Goal: Task Accomplishment & Management: Manage account settings

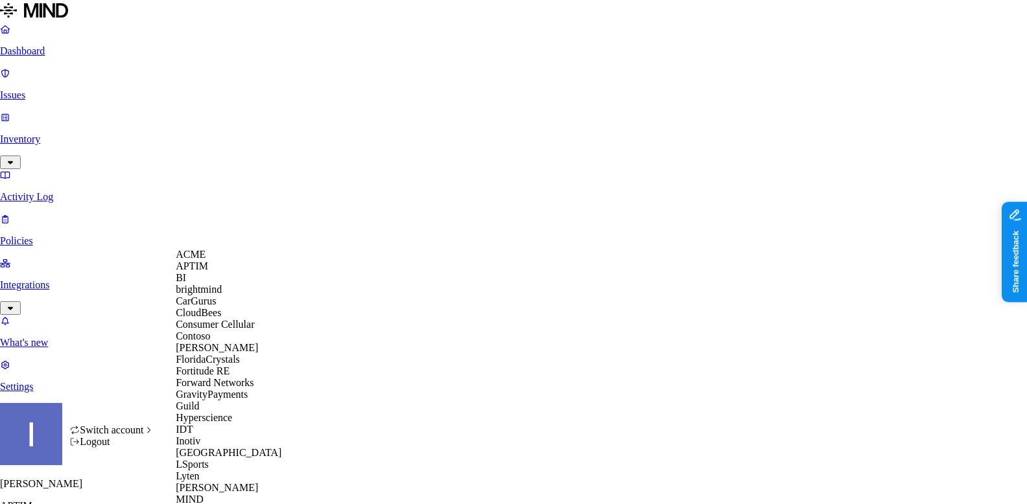
scroll to position [558, 0]
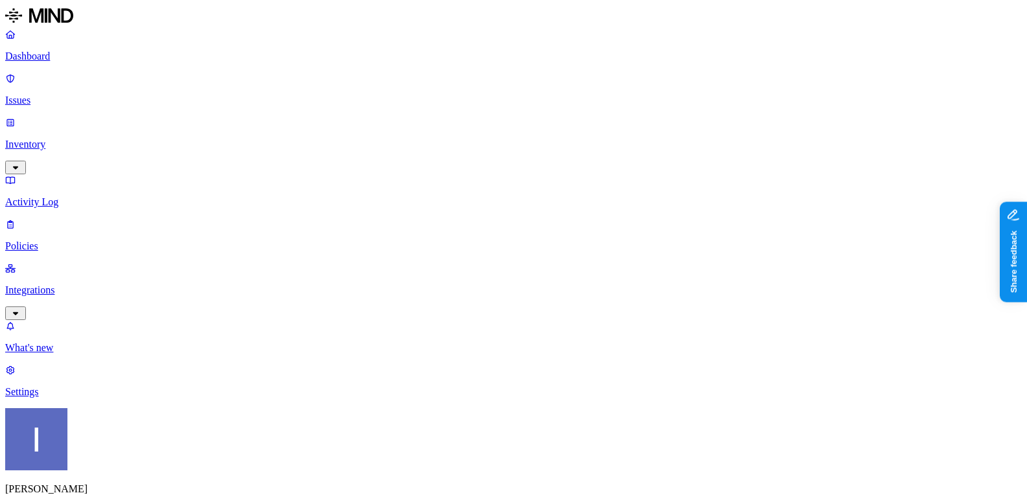
click at [51, 398] on p "Settings" at bounding box center [513, 392] width 1016 height 12
click at [69, 262] on link "Integrations" at bounding box center [513, 290] width 1016 height 56
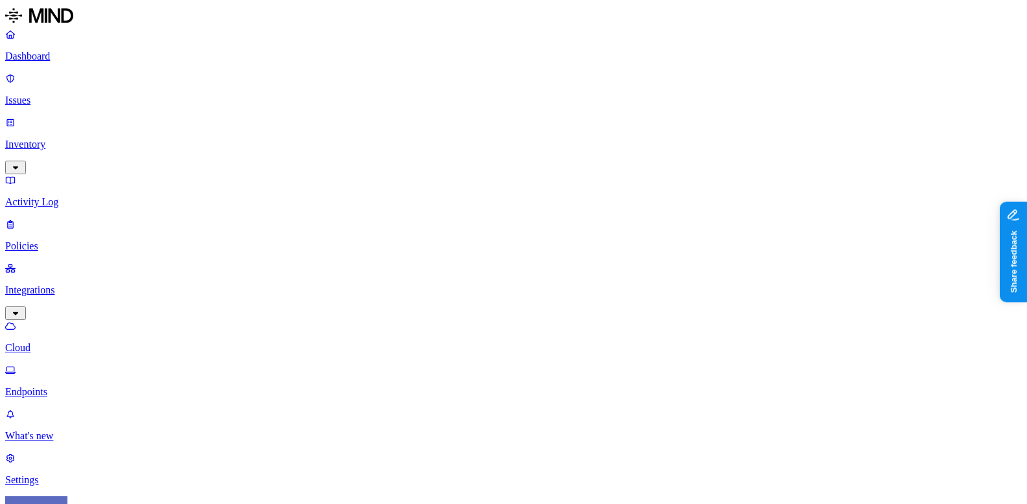
click at [69, 364] on link "Endpoints" at bounding box center [513, 381] width 1016 height 34
drag, startPoint x: 280, startPoint y: 70, endPoint x: 608, endPoint y: 84, distance: 328.2
drag, startPoint x: 375, startPoint y: 100, endPoint x: 181, endPoint y: 98, distance: 194.4
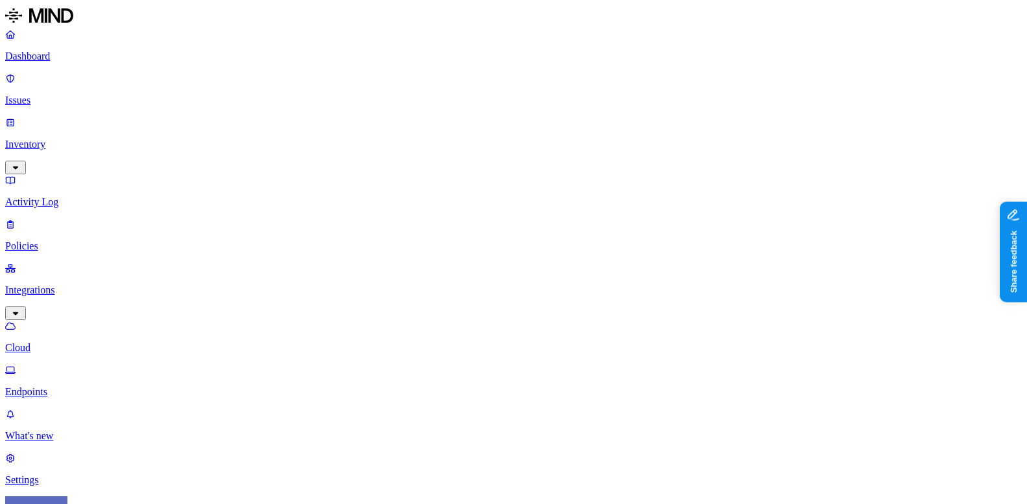
drag, startPoint x: 416, startPoint y: 104, endPoint x: 191, endPoint y: 99, distance: 225.6
drag, startPoint x: 191, startPoint y: 99, endPoint x: 261, endPoint y: 100, distance: 70.7
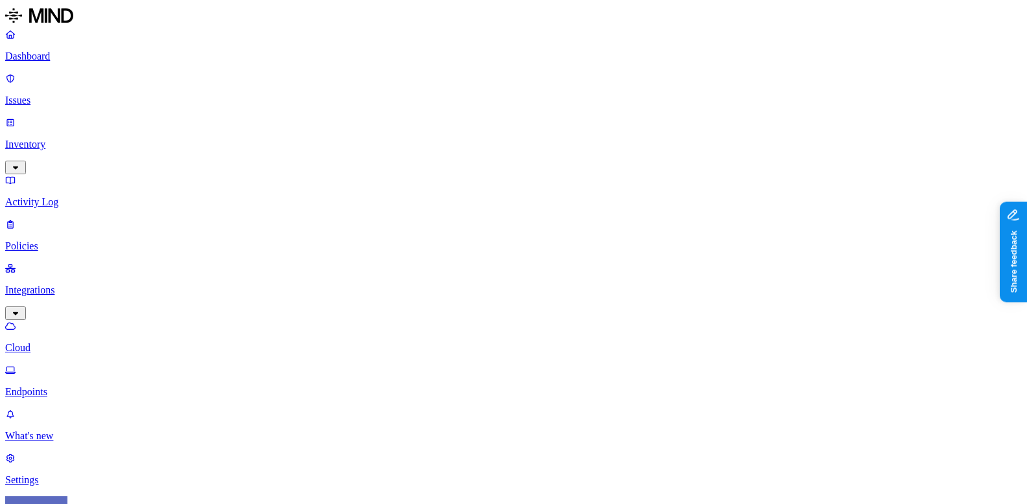
drag, startPoint x: 893, startPoint y: 51, endPoint x: 708, endPoint y: 43, distance: 185.5
copy h3 "endpoint-win10-template-20240602-134219"
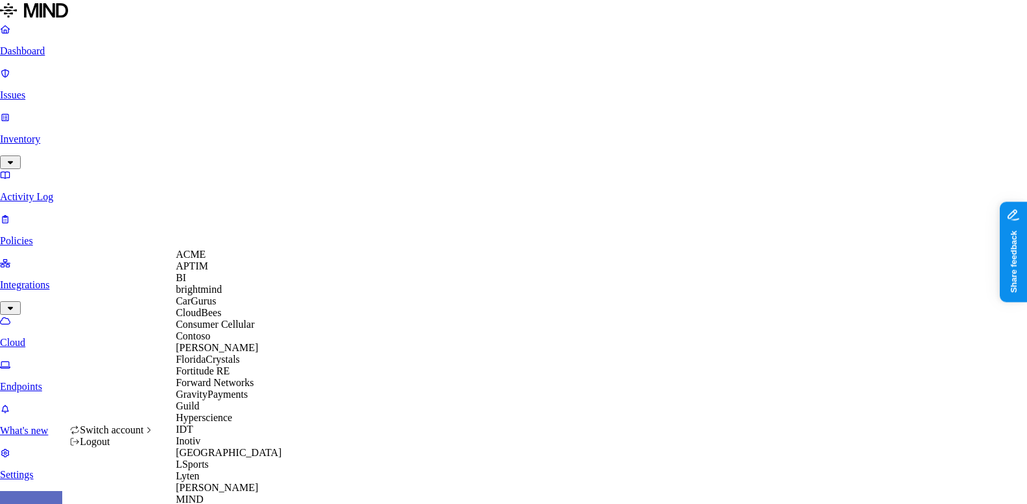
scroll to position [472, 0]
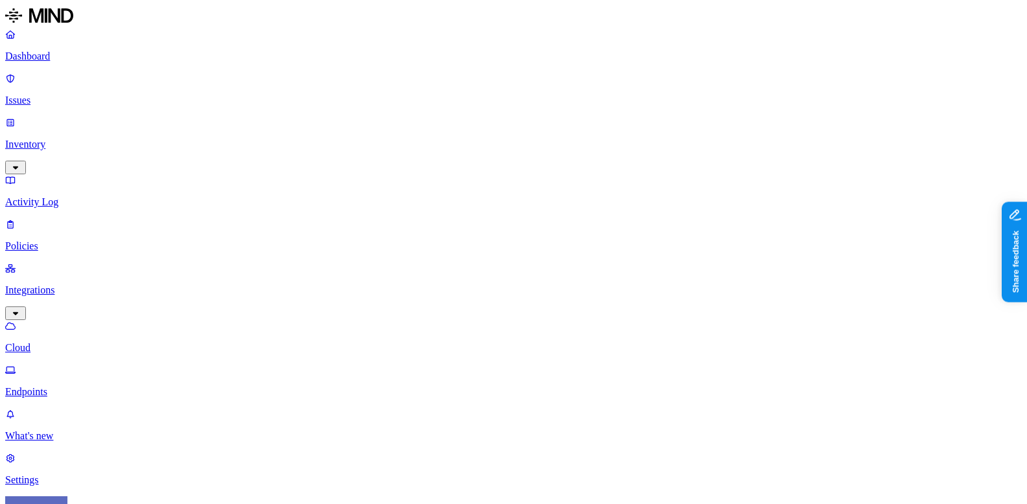
drag, startPoint x: 282, startPoint y: 68, endPoint x: 421, endPoint y: 84, distance: 140.2
click at [73, 474] on p "Settings" at bounding box center [513, 480] width 1016 height 12
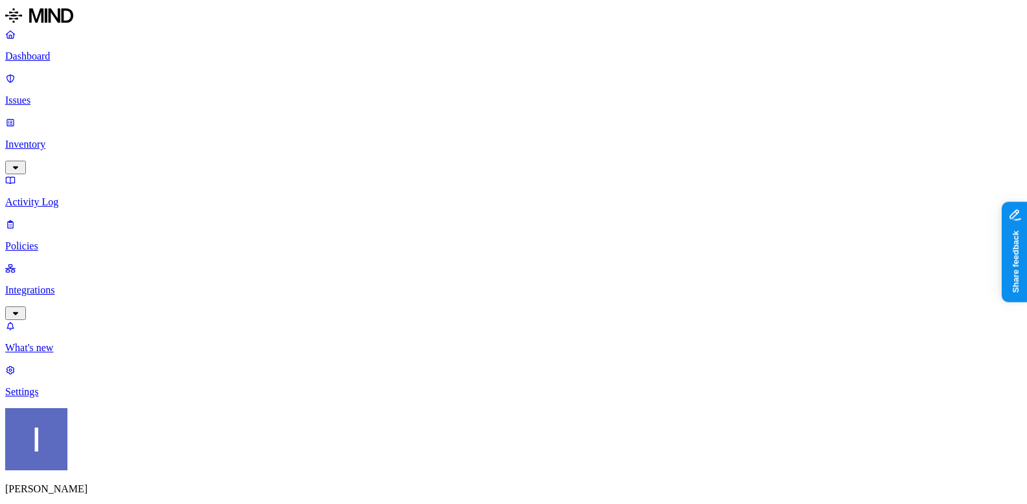
click at [130, 486] on html "Dashboard Issues Inventory Activity Log Policies Integrations What's new 1 Sett…" at bounding box center [513, 514] width 1027 height 1028
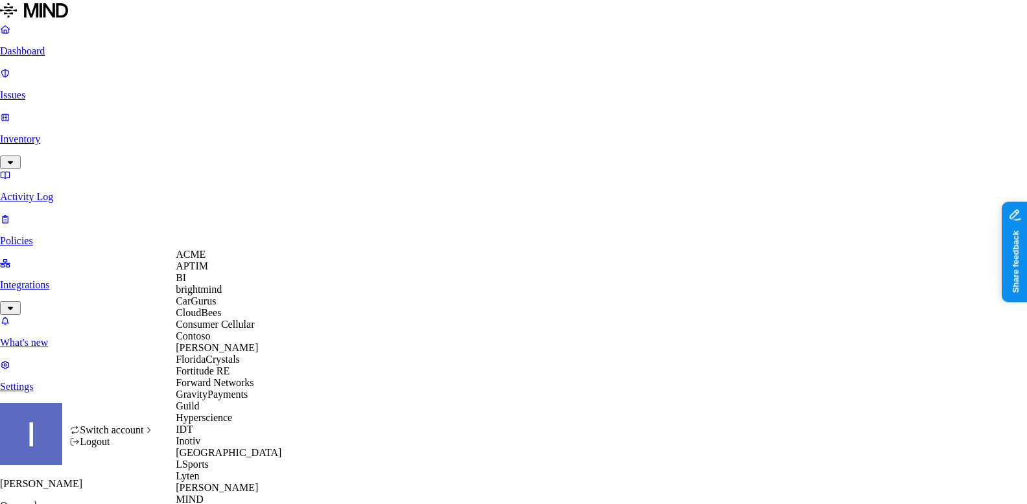
click at [218, 261] on div "ACME" at bounding box center [239, 255] width 126 height 12
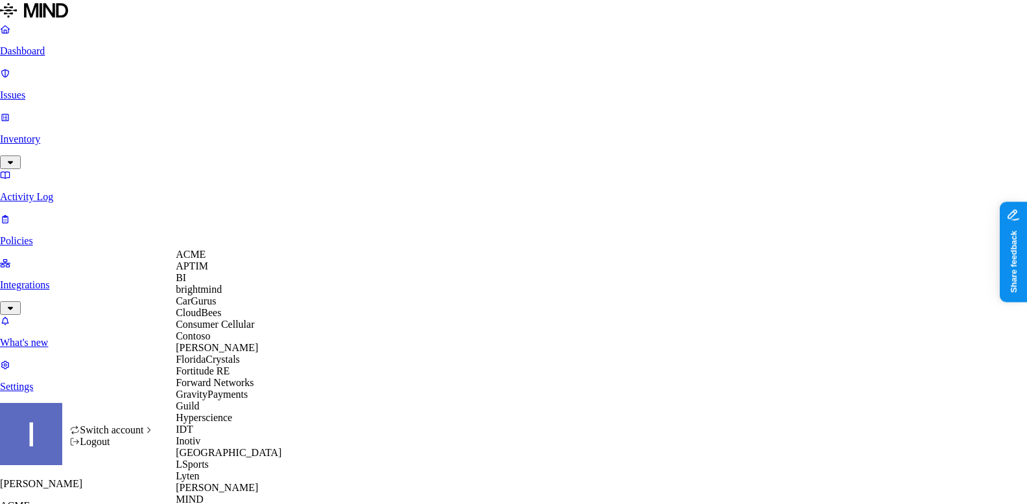
scroll to position [606, 0]
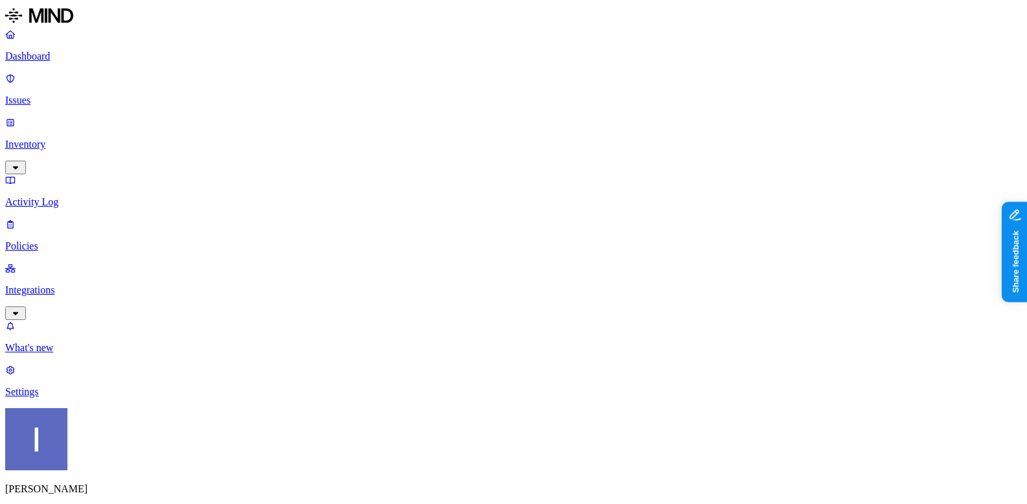
click at [109, 59] on p "Dashboard" at bounding box center [513, 57] width 1016 height 12
click at [89, 285] on p "Integrations" at bounding box center [513, 291] width 1016 height 12
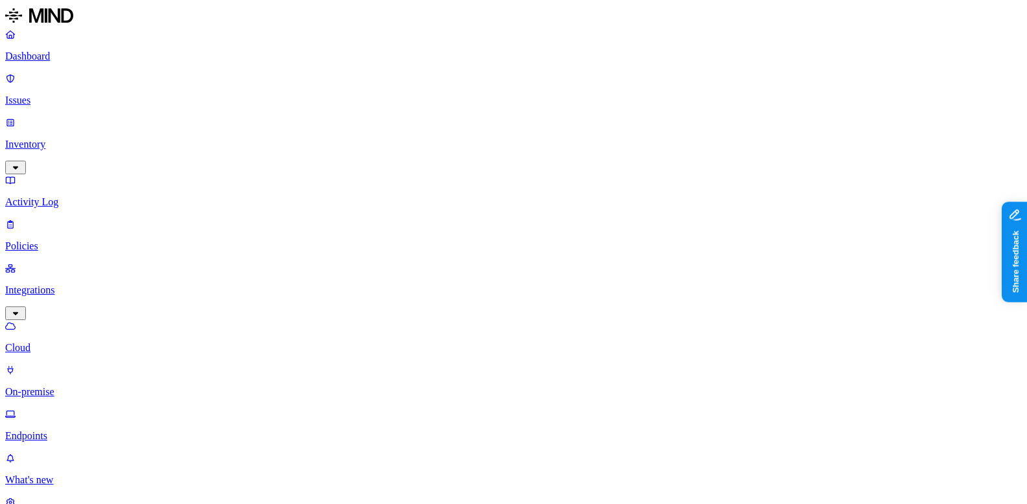
click at [75, 95] on p "Issues" at bounding box center [513, 101] width 1016 height 12
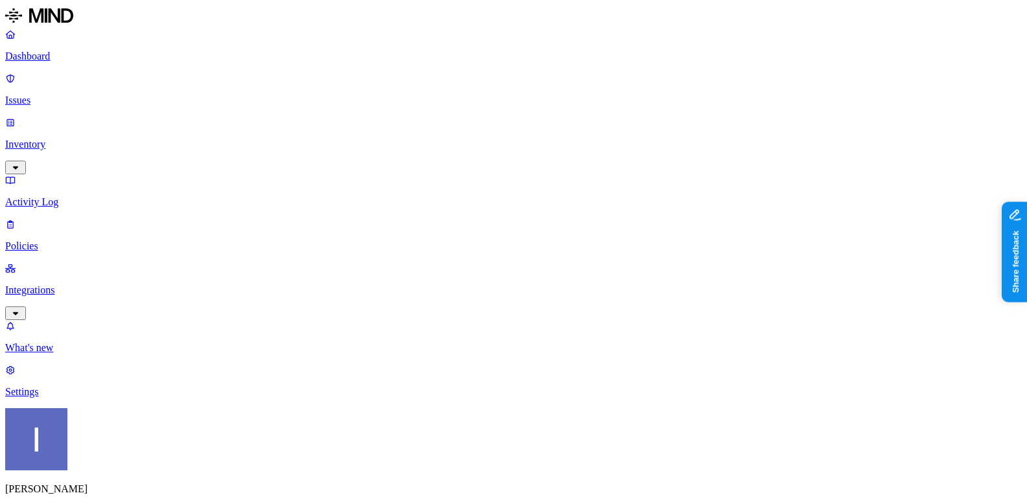
click at [85, 262] on link "Integrations" at bounding box center [513, 290] width 1016 height 56
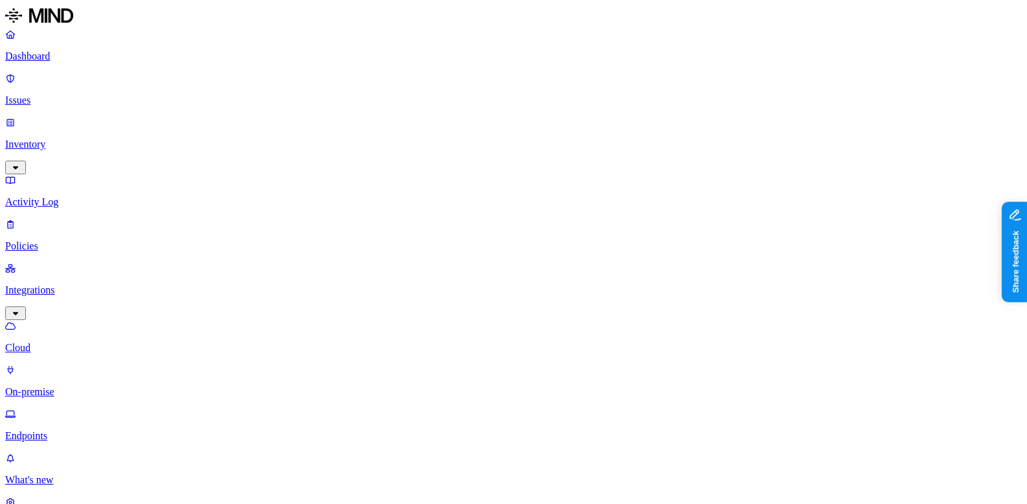
click at [89, 139] on p "Inventory" at bounding box center [513, 145] width 1016 height 12
click at [87, 29] on link at bounding box center [513, 16] width 1016 height 23
click at [87, 59] on p "Dashboard" at bounding box center [513, 57] width 1016 height 12
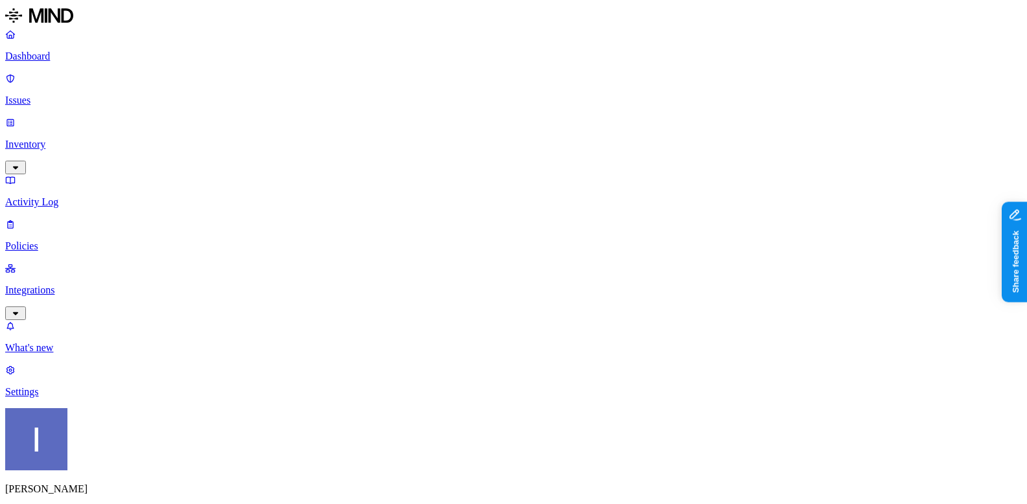
click at [93, 139] on p "Inventory" at bounding box center [513, 145] width 1016 height 12
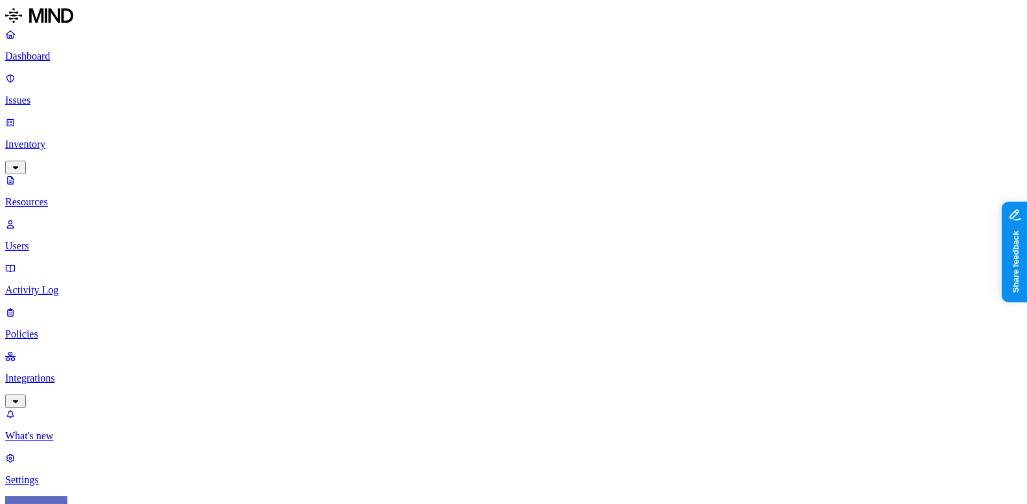
click at [21, 397] on icon "button" at bounding box center [15, 401] width 10 height 8
click at [86, 430] on p "Endpoints" at bounding box center [513, 436] width 1016 height 12
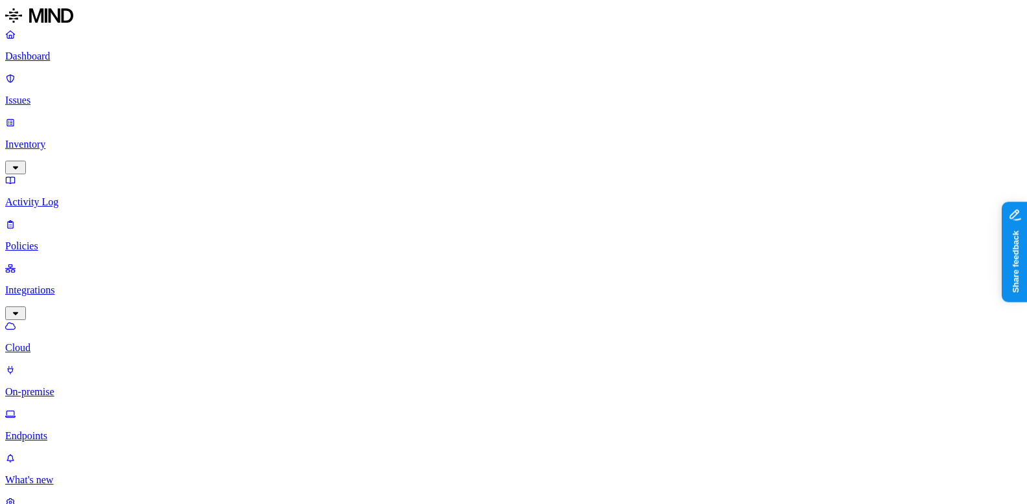
click at [42, 163] on div "Dashboard Issues Inventory Activity Log Policies Integrations Cloud On-premise …" at bounding box center [513, 235] width 1016 height 413
click at [52, 240] on p "Policies" at bounding box center [513, 246] width 1016 height 12
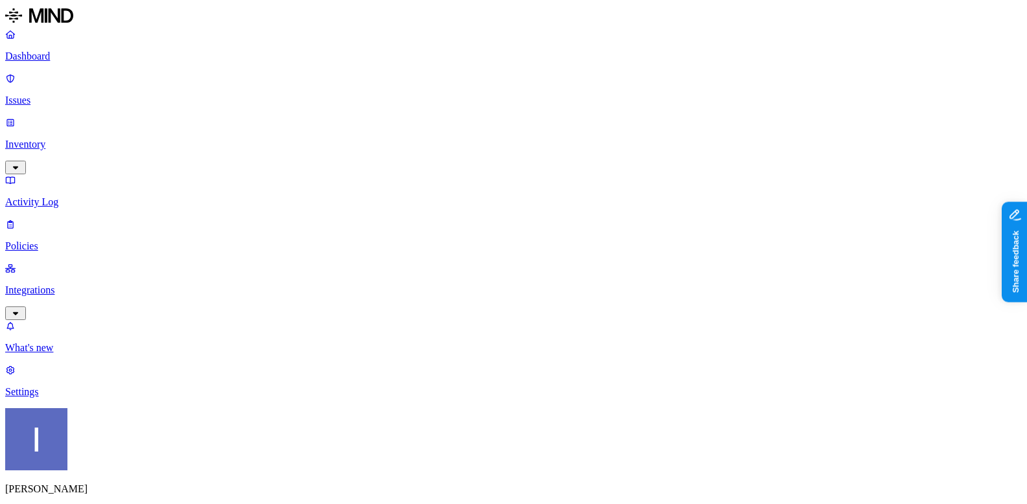
click at [310, 115] on icon at bounding box center [310, 118] width 8 height 6
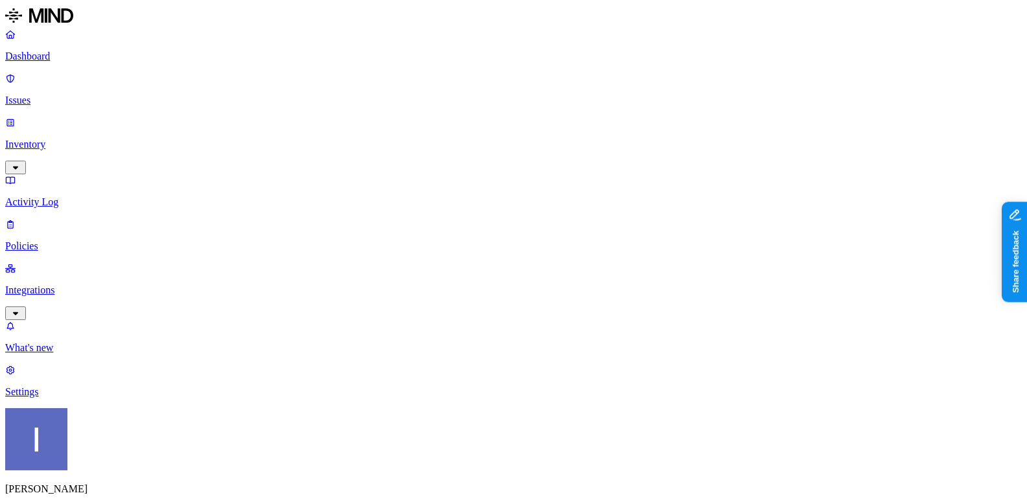
click at [73, 95] on p "Issues" at bounding box center [513, 101] width 1016 height 12
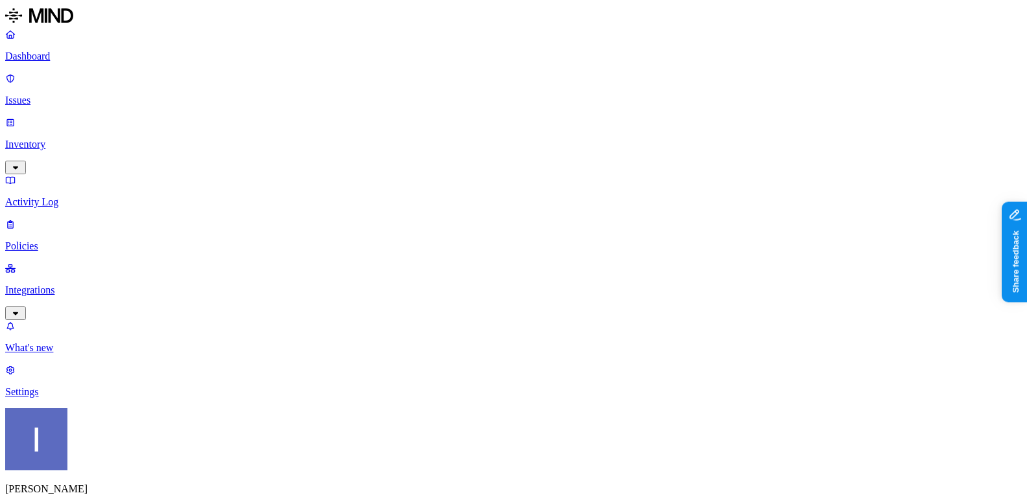
click at [201, 73] on html "Dashboard Issues Inventory Activity Log Policies Integrations What's new 1 Sett…" at bounding box center [513, 352] width 1027 height 704
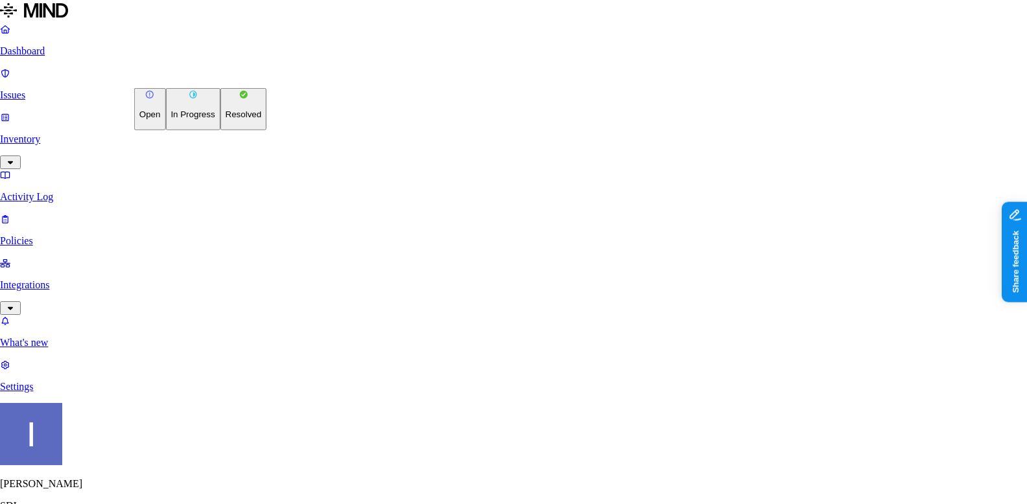
click at [220, 130] on button "Resolved" at bounding box center [243, 109] width 47 height 42
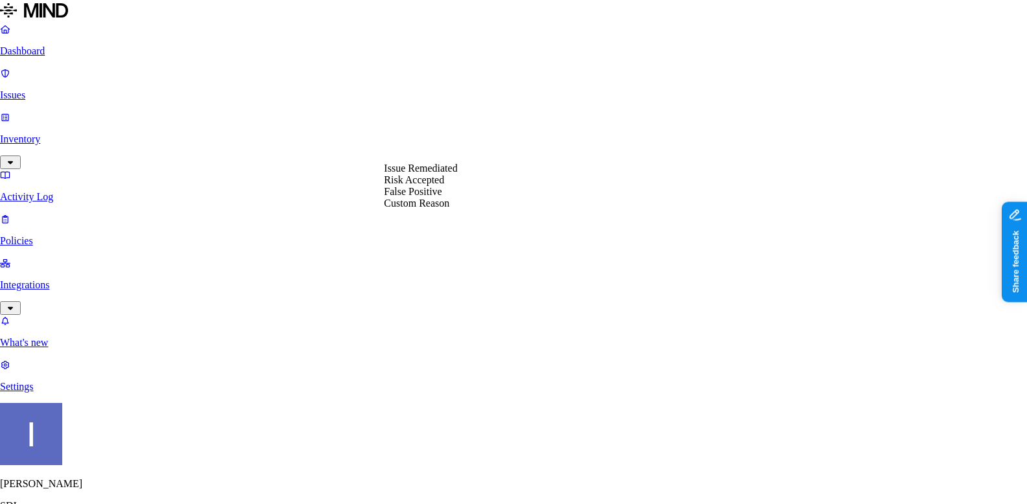
select select "Risk Accepted"
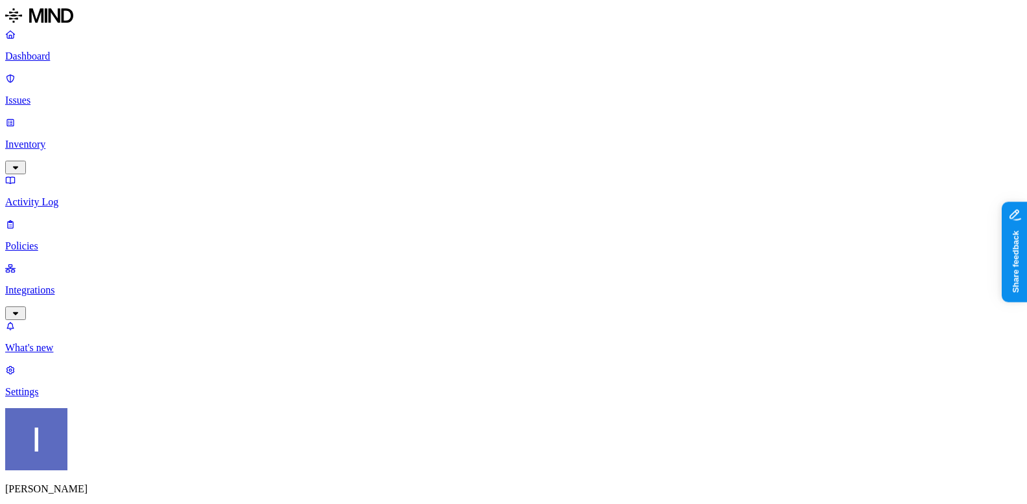
click at [49, 240] on p "Policies" at bounding box center [513, 246] width 1016 height 12
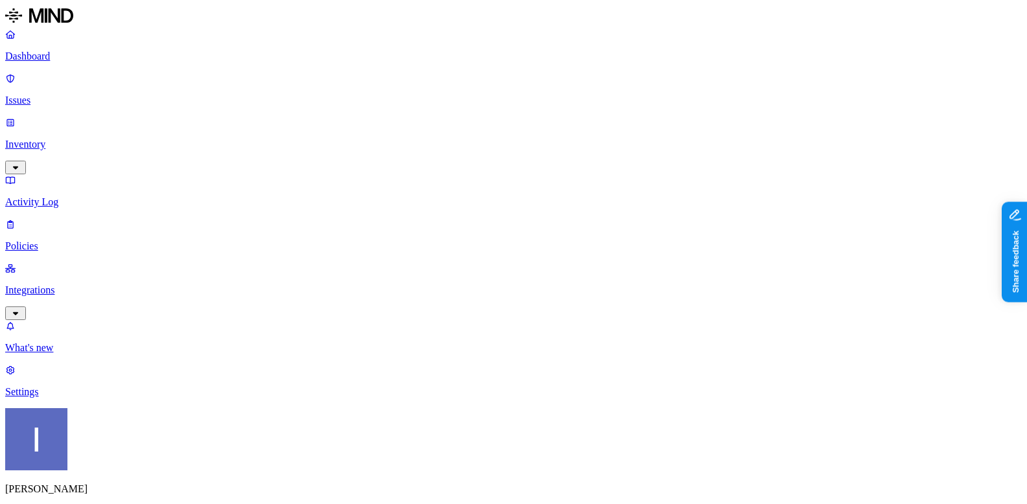
click at [306, 100] on div "Endpoint" at bounding box center [306, 117] width 0 height 35
click at [110, 163] on div "Dashboard Issues Inventory Activity Log Policies Integrations" at bounding box center [513, 175] width 1016 height 292
click at [108, 285] on p "Integrations" at bounding box center [513, 291] width 1016 height 12
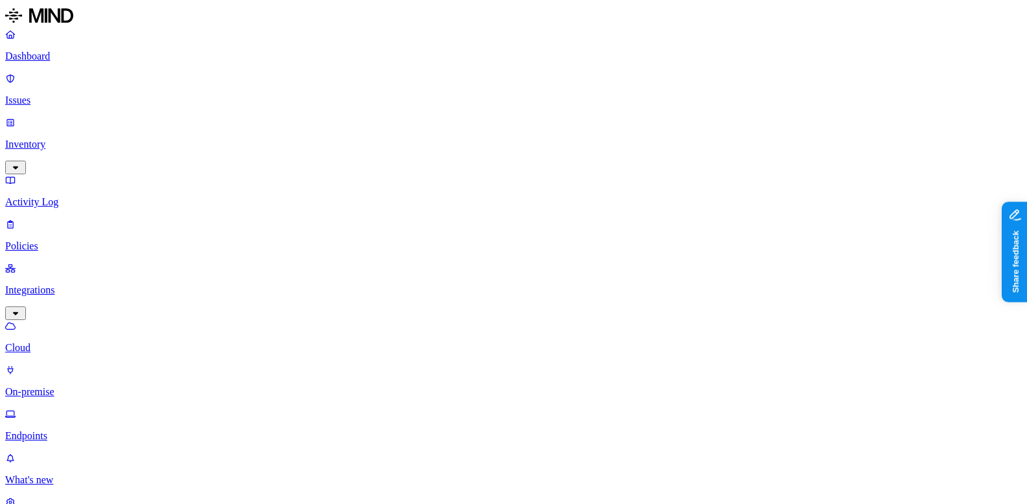
click at [99, 408] on link "Endpoints" at bounding box center [513, 425] width 1016 height 34
click at [51, 240] on p "Policies" at bounding box center [513, 246] width 1016 height 12
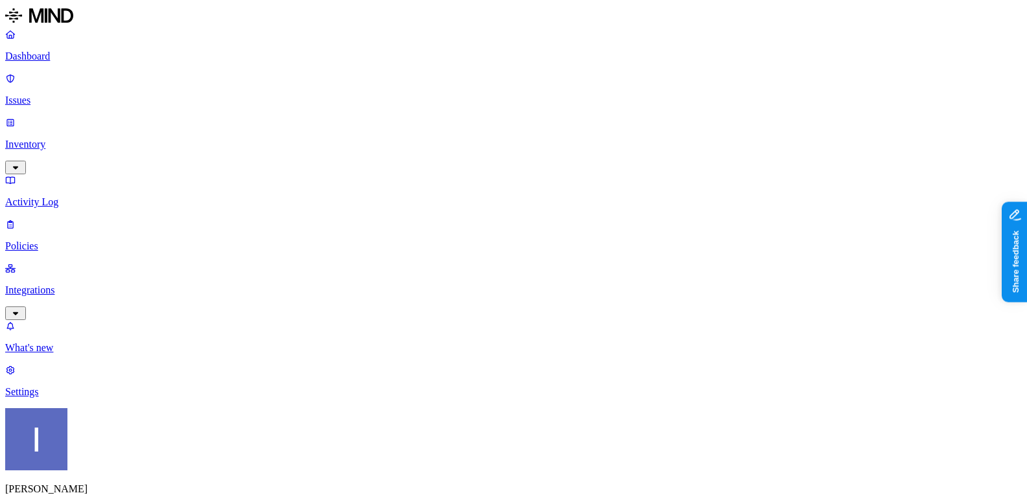
click at [306, 69] on div "Cloud" at bounding box center [306, 82] width 0 height 35
click at [306, 102] on div "Endpoint" at bounding box center [306, 119] width 0 height 35
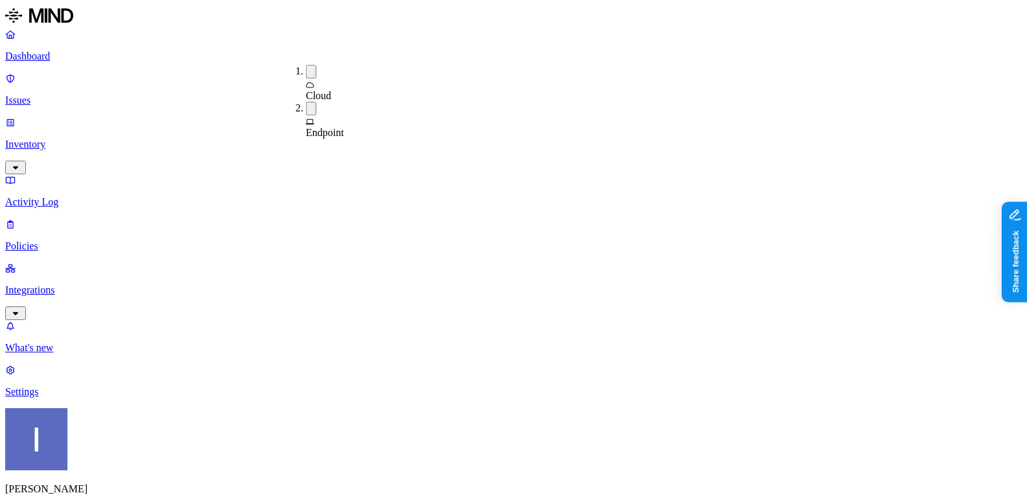
click at [306, 65] on div "Cloud" at bounding box center [306, 83] width 0 height 37
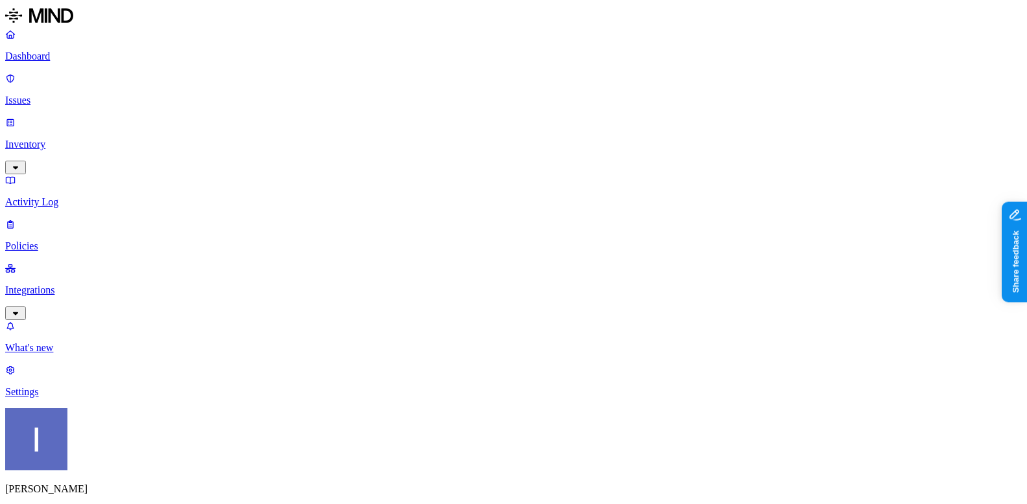
click at [60, 240] on p "Policies" at bounding box center [513, 246] width 1016 height 12
click at [64, 262] on link "Integrations" at bounding box center [513, 290] width 1016 height 56
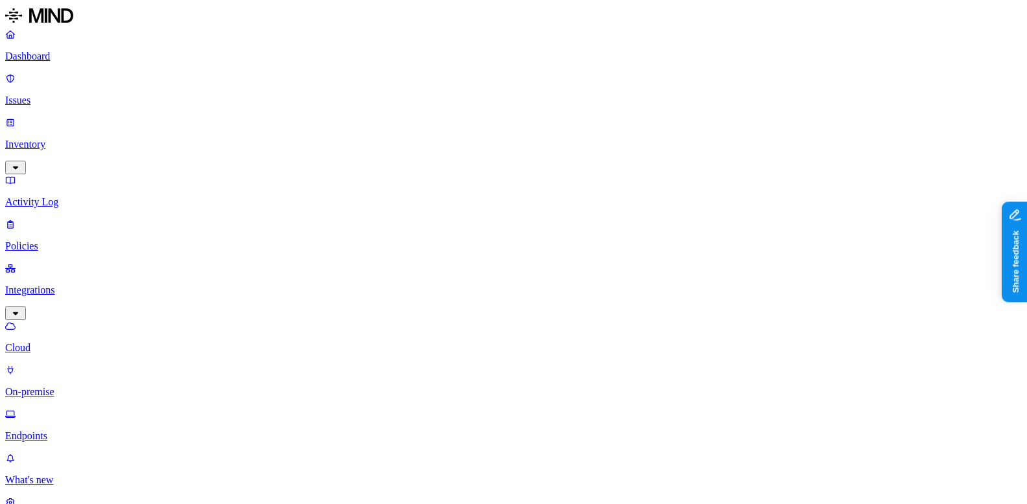
click at [68, 430] on p "Endpoints" at bounding box center [513, 436] width 1016 height 12
click at [58, 218] on link "Policies" at bounding box center [513, 235] width 1016 height 34
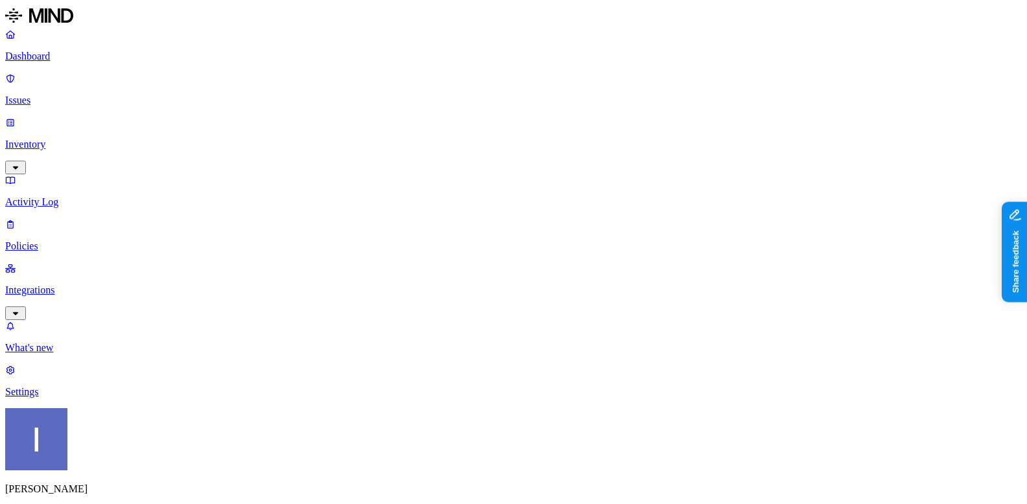
click at [323, 123] on span "Endpoint" at bounding box center [325, 128] width 38 height 11
